Goal: Information Seeking & Learning: Compare options

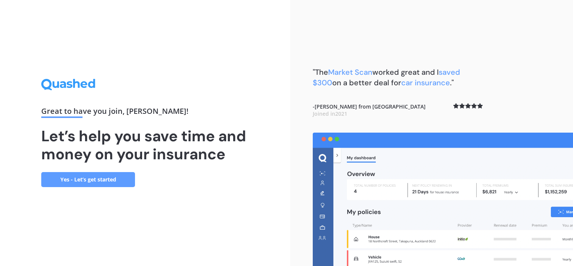
click at [86, 180] on link "Yes - Let’s get started" at bounding box center [88, 179] width 94 height 15
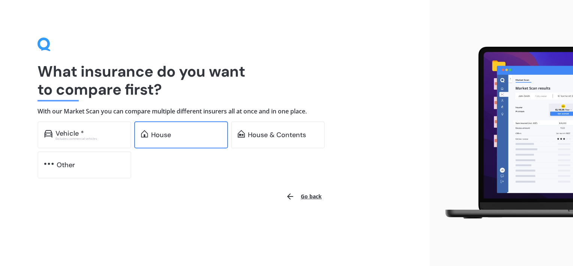
click at [180, 136] on div "House" at bounding box center [186, 135] width 70 height 8
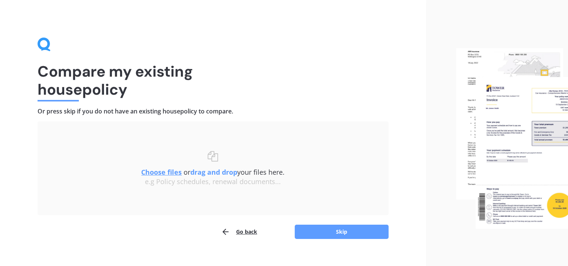
click at [155, 173] on u "Choose files" at bounding box center [161, 171] width 41 height 9
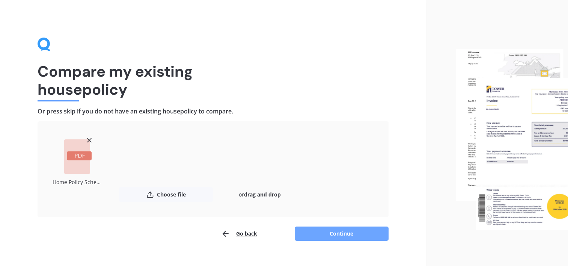
click at [340, 233] on button "Continue" at bounding box center [342, 233] width 94 height 14
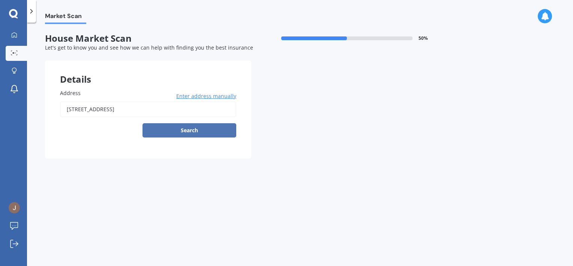
click at [191, 134] on button "Search" at bounding box center [190, 130] width 94 height 14
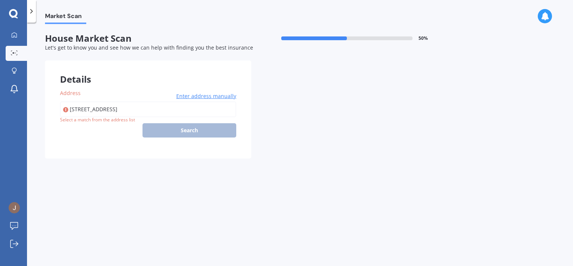
type input "[STREET_ADDRESS]"
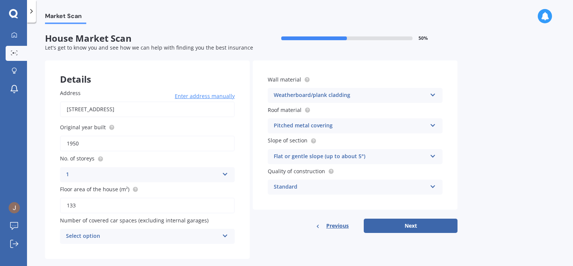
click at [155, 239] on div "Select option" at bounding box center [142, 236] width 153 height 9
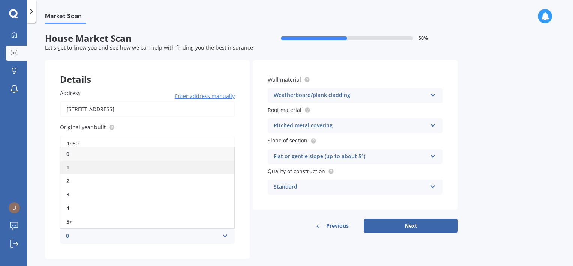
click at [95, 169] on div "1" at bounding box center [147, 168] width 174 height 14
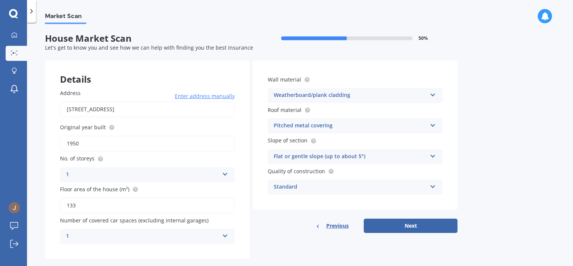
click at [504, 108] on div "Market Scan House Market Scan 50 % Let's get to know you and see how we can hel…" at bounding box center [300, 145] width 546 height 243
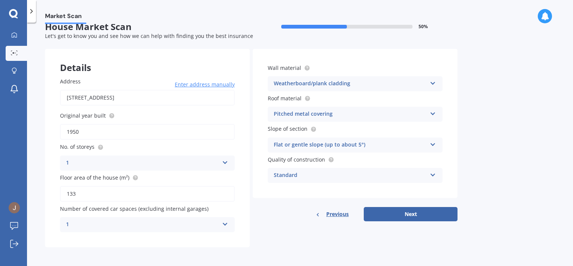
scroll to position [12, 0]
click at [422, 212] on button "Next" at bounding box center [411, 213] width 94 height 14
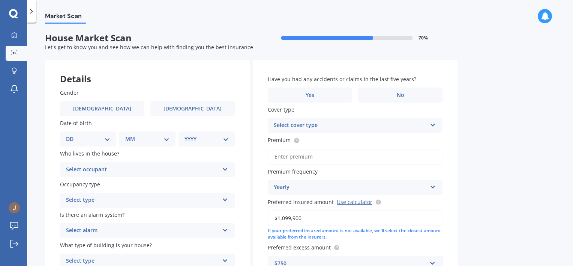
scroll to position [0, 0]
click at [111, 110] on label "[DEMOGRAPHIC_DATA]" at bounding box center [102, 108] width 84 height 15
click at [0, 0] on input "[DEMOGRAPHIC_DATA]" at bounding box center [0, 0] width 0 height 0
click at [99, 139] on select "DD 01 02 03 04 05 06 07 08 09 10 11 12 13 14 15 16 17 18 19 20 21 22 23 24 25 2…" at bounding box center [88, 139] width 44 height 8
select select "21"
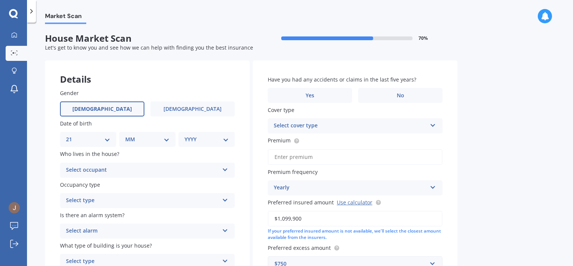
click at [72, 135] on select "DD 01 02 03 04 05 06 07 08 09 10 11 12 13 14 15 16 17 18 19 20 21 22 23 24 25 2…" at bounding box center [88, 139] width 44 height 8
click at [147, 138] on select "MM 01 02 03 04 05 06 07 08 09 10 11 12" at bounding box center [148, 139] width 41 height 8
select select "07"
click at [128, 135] on select "MM 01 02 03 04 05 06 07 08 09 10 11 12" at bounding box center [148, 139] width 41 height 8
click at [223, 137] on select "YYYY 2009 2008 2007 2006 2005 2004 2003 2002 2001 2000 1999 1998 1997 1996 1995…" at bounding box center [205, 139] width 41 height 8
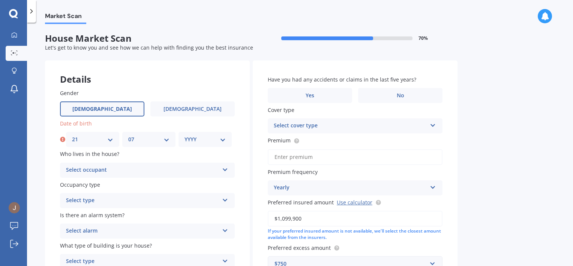
select select "1975"
click at [185, 135] on select "YYYY 2009 2008 2007 2006 2005 2004 2003 2002 2001 2000 1999 1998 1997 1996 1995…" at bounding box center [205, 139] width 41 height 8
click at [112, 167] on div "Select occupant" at bounding box center [142, 170] width 153 height 9
click at [108, 185] on div "Owner" at bounding box center [147, 185] width 174 height 14
click at [111, 200] on div "Select type" at bounding box center [142, 200] width 153 height 9
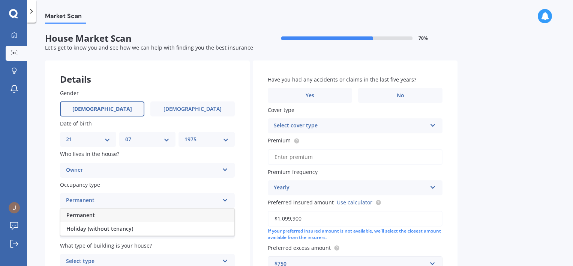
click at [111, 212] on div "Permanent" at bounding box center [147, 215] width 174 height 14
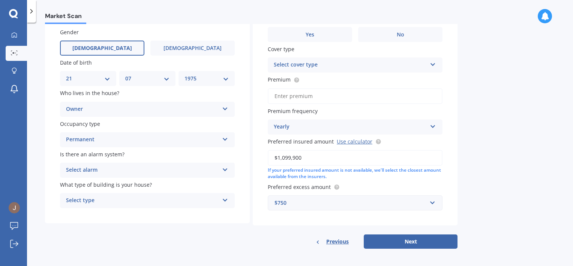
scroll to position [63, 0]
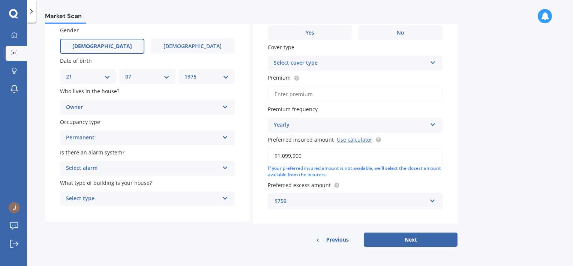
click at [126, 166] on div "Select alarm" at bounding box center [142, 168] width 153 height 9
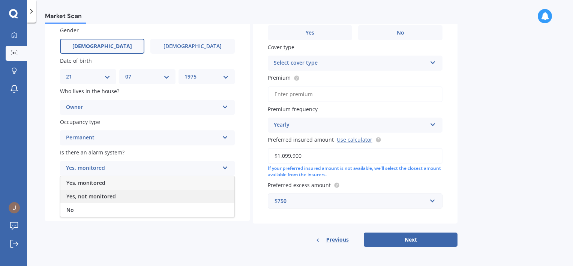
click at [119, 197] on div "Yes, not monitored" at bounding box center [147, 197] width 174 height 14
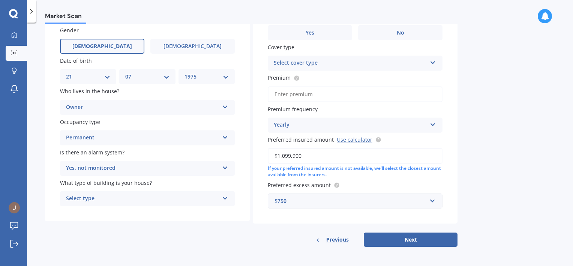
click at [122, 199] on div "Select type" at bounding box center [142, 198] width 153 height 9
click at [122, 210] on div "Freestanding" at bounding box center [147, 213] width 174 height 14
click at [565, 124] on div "Market Scan House Market Scan 70 % Let's get to know you and see how we can hel…" at bounding box center [300, 145] width 546 height 243
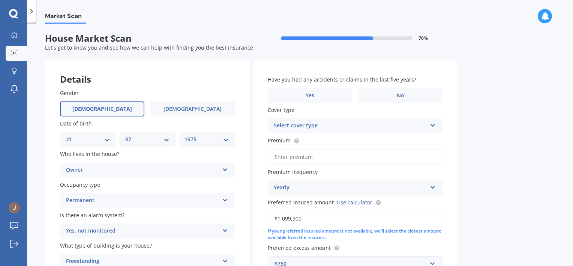
scroll to position [0, 0]
click at [339, 99] on label "Yes" at bounding box center [310, 95] width 84 height 15
click at [0, 0] on input "Yes" at bounding box center [0, 0] width 0 height 0
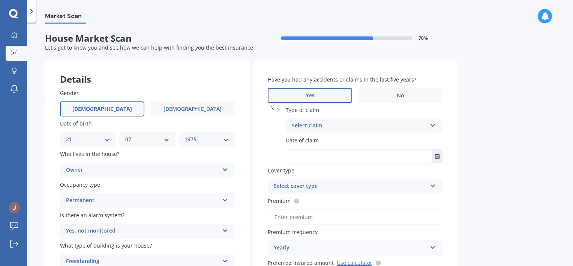
click at [342, 130] on div "Select claim" at bounding box center [359, 125] width 135 height 9
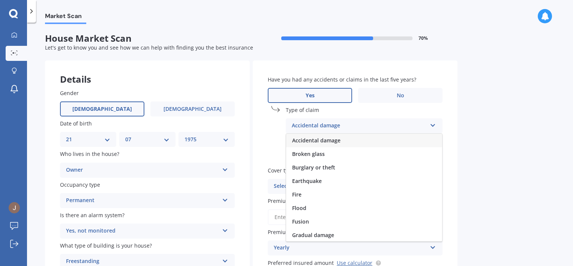
click at [340, 140] on span "Accidental damage" at bounding box center [316, 140] width 48 height 7
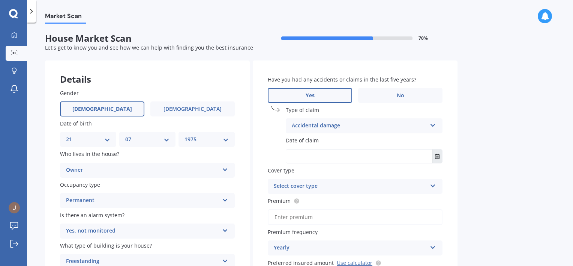
click at [438, 155] on icon "Select date" at bounding box center [437, 156] width 5 height 5
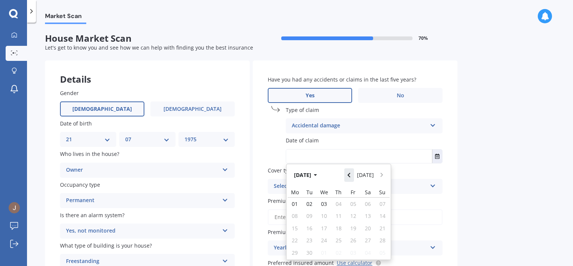
click at [354, 174] on button "Navigate back" at bounding box center [350, 175] width 10 height 14
click at [353, 249] on span "29" at bounding box center [354, 252] width 6 height 7
type input "[DATE]"
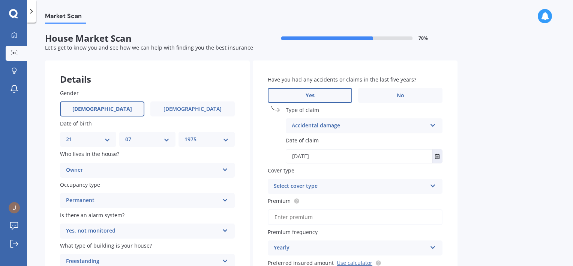
click at [495, 158] on div "Market Scan House Market Scan 70 % Let's get to know you and see how we can hel…" at bounding box center [300, 145] width 546 height 243
click at [428, 186] on div "Select cover type Home Insurance Policy" at bounding box center [355, 186] width 175 height 15
click at [402, 200] on div "Home Insurance Policy" at bounding box center [355, 201] width 174 height 14
click at [508, 181] on div "Market Scan House Market Scan 70 % Let's get to know you and see how we can hel…" at bounding box center [300, 145] width 546 height 243
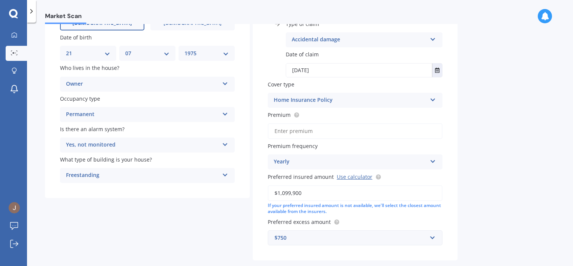
scroll to position [113, 0]
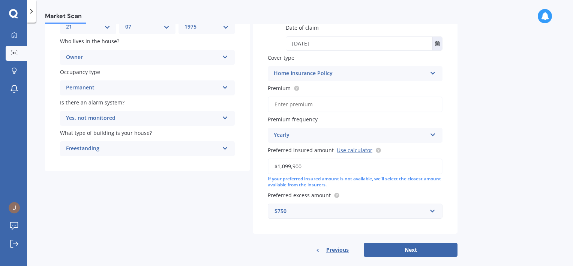
click at [402, 135] on div "Yearly" at bounding box center [350, 135] width 153 height 9
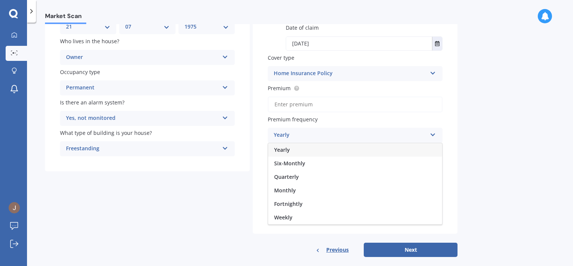
click at [402, 135] on div "Yearly" at bounding box center [350, 135] width 153 height 9
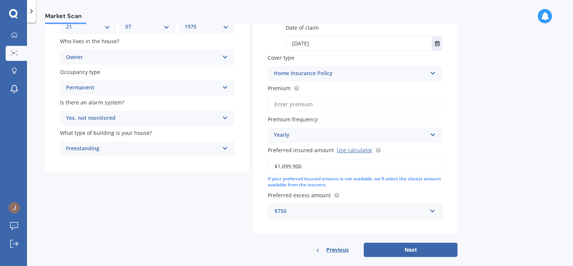
click at [533, 213] on div "Market Scan House Market Scan 70 % Let's get to know you and see how we can hel…" at bounding box center [300, 145] width 546 height 243
click at [418, 249] on button "Next" at bounding box center [411, 249] width 94 height 14
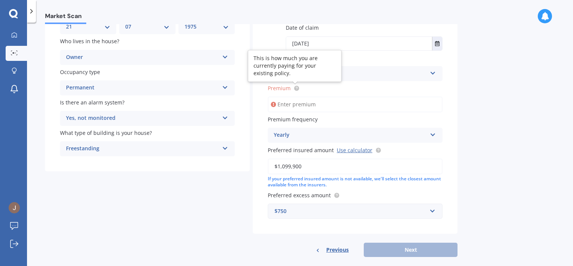
click at [297, 89] on circle at bounding box center [296, 88] width 5 height 5
click at [299, 105] on input "Premium" at bounding box center [355, 104] width 175 height 16
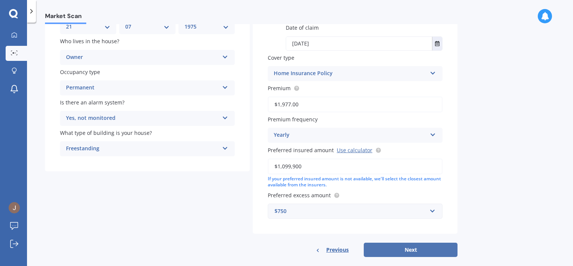
type input "$1,977.00"
click at [423, 245] on button "Next" at bounding box center [411, 249] width 94 height 14
select select "21"
select select "07"
select select "1975"
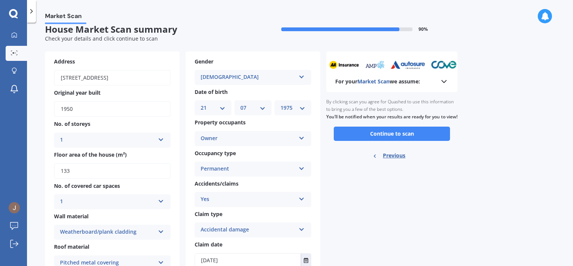
scroll to position [0, 0]
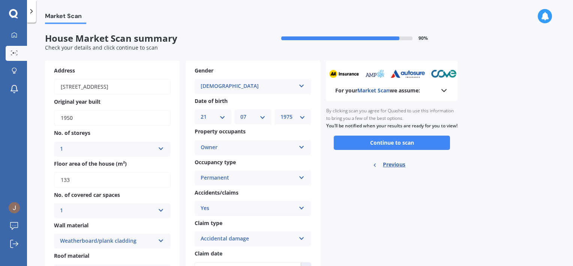
click at [242, 149] on div "Owner" at bounding box center [248, 147] width 95 height 9
click at [369, 233] on div "For your Market Scan we assume: Ready to go By clicking scan you agree for Quas…" at bounding box center [392, 248] width 131 height 376
click at [381, 147] on button "Continue to scan" at bounding box center [392, 142] width 116 height 14
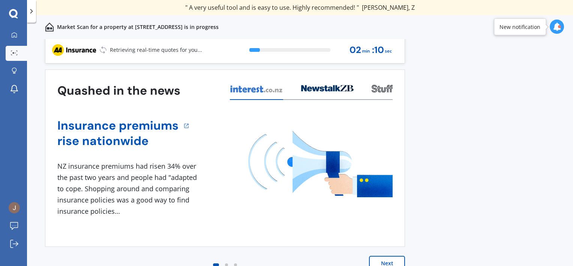
scroll to position [6, 0]
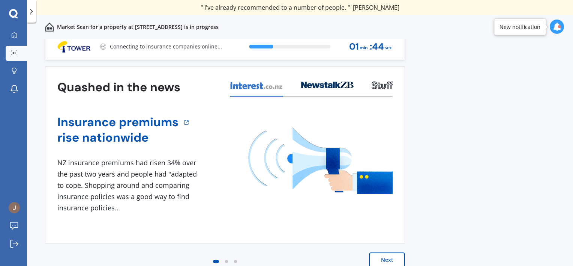
click at [435, 213] on div "Previous 60,000+ Kiwis have signed up to shop and save on insurance with us " H…" at bounding box center [300, 160] width 546 height 243
click at [392, 254] on button "Next" at bounding box center [387, 259] width 36 height 15
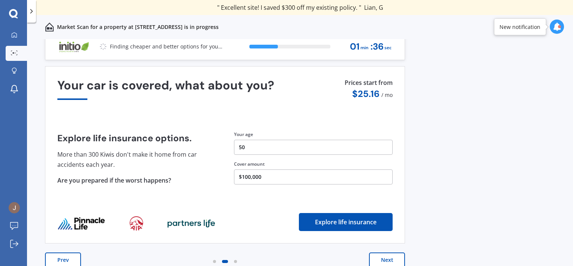
click at [393, 254] on button "Next" at bounding box center [387, 259] width 36 height 15
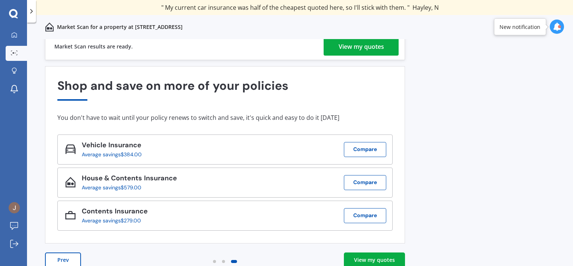
click at [357, 47] on div "View my quotes" at bounding box center [361, 47] width 45 height 18
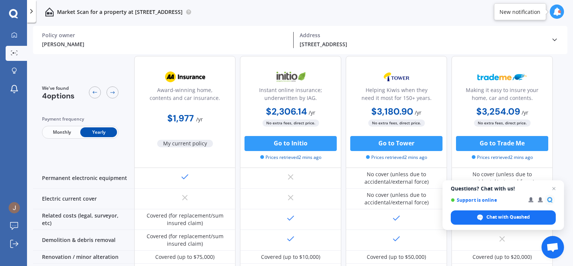
scroll to position [263, 0]
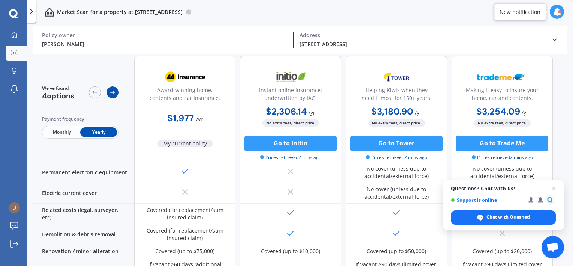
click at [111, 93] on icon at bounding box center [112, 92] width 5 height 3
click at [58, 132] on span "Monthly" at bounding box center [62, 132] width 37 height 10
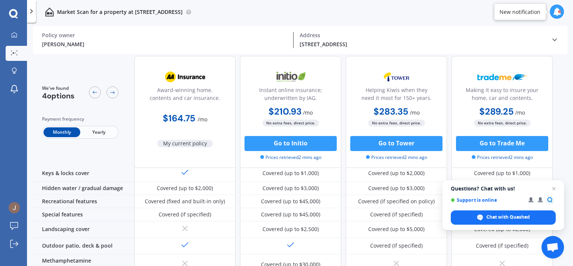
scroll to position [38, 0]
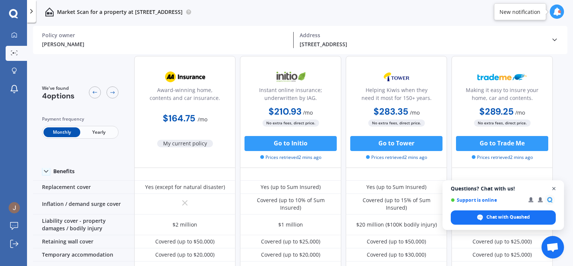
click at [556, 187] on span "Open chat" at bounding box center [554, 188] width 9 height 9
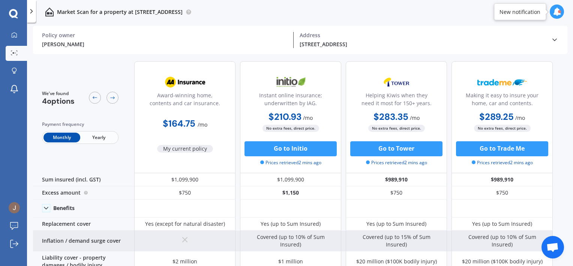
scroll to position [0, 0]
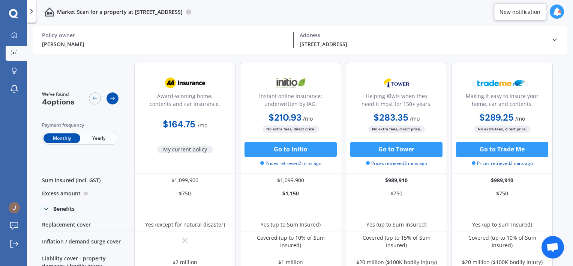
click at [113, 99] on icon at bounding box center [113, 98] width 6 height 6
click at [92, 97] on icon at bounding box center [95, 98] width 6 height 6
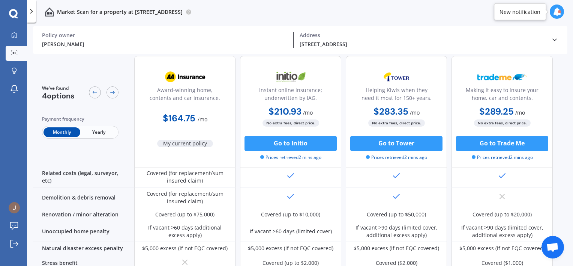
scroll to position [300, 0]
